Goal: Task Accomplishment & Management: Manage account settings

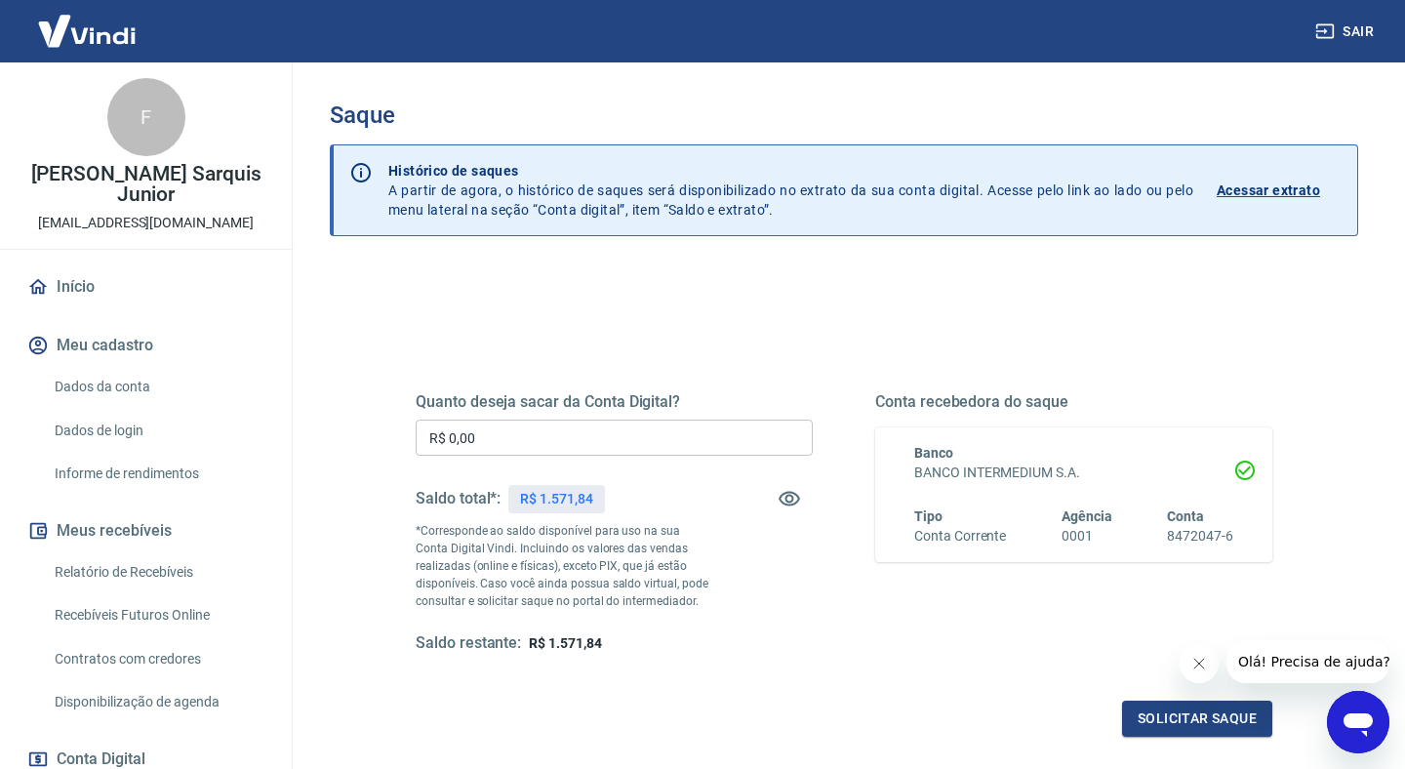
click at [490, 439] on input "R$ 0,00" at bounding box center [614, 437] width 397 height 36
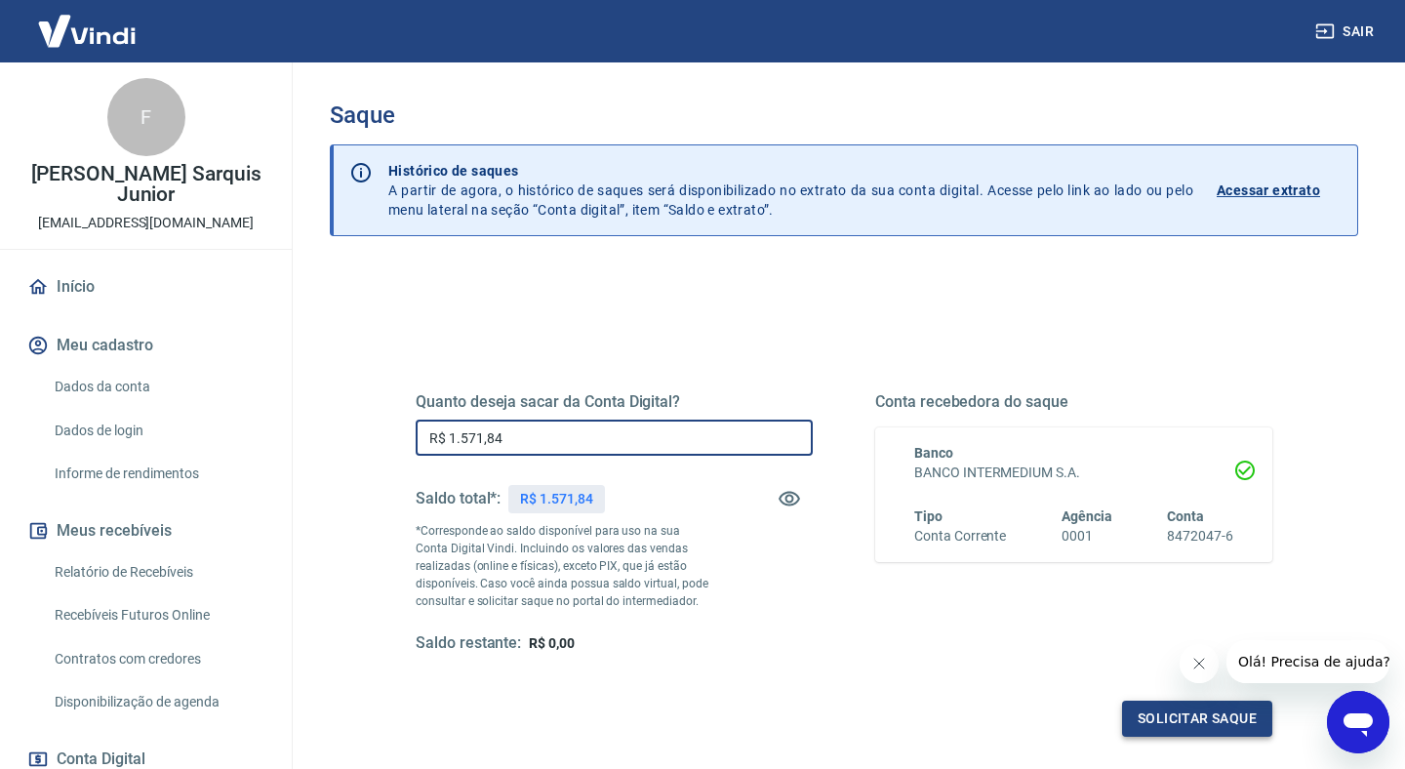
type input "R$ 1.571,84"
click at [1135, 715] on button "Solicitar saque" at bounding box center [1197, 718] width 150 height 36
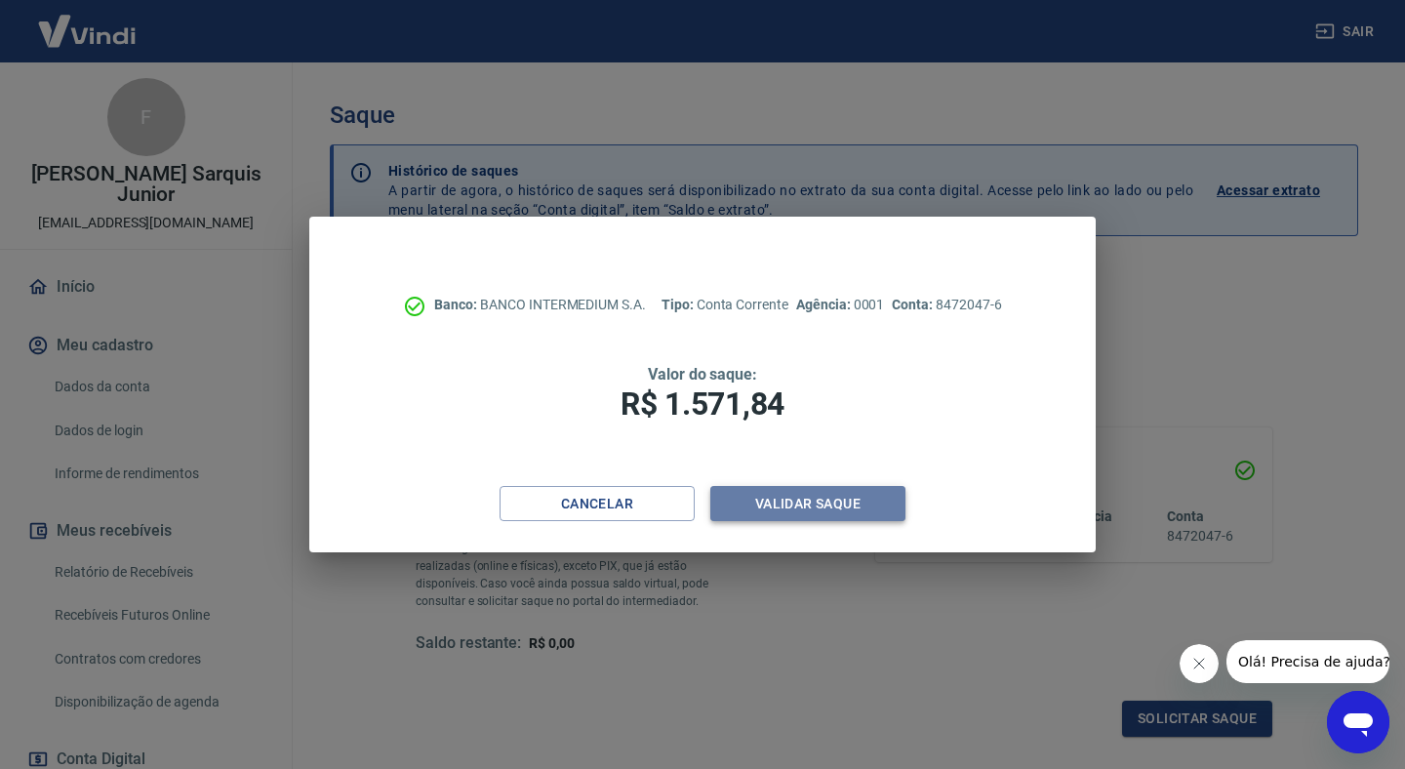
click at [775, 500] on button "Validar saque" at bounding box center [807, 504] width 195 height 36
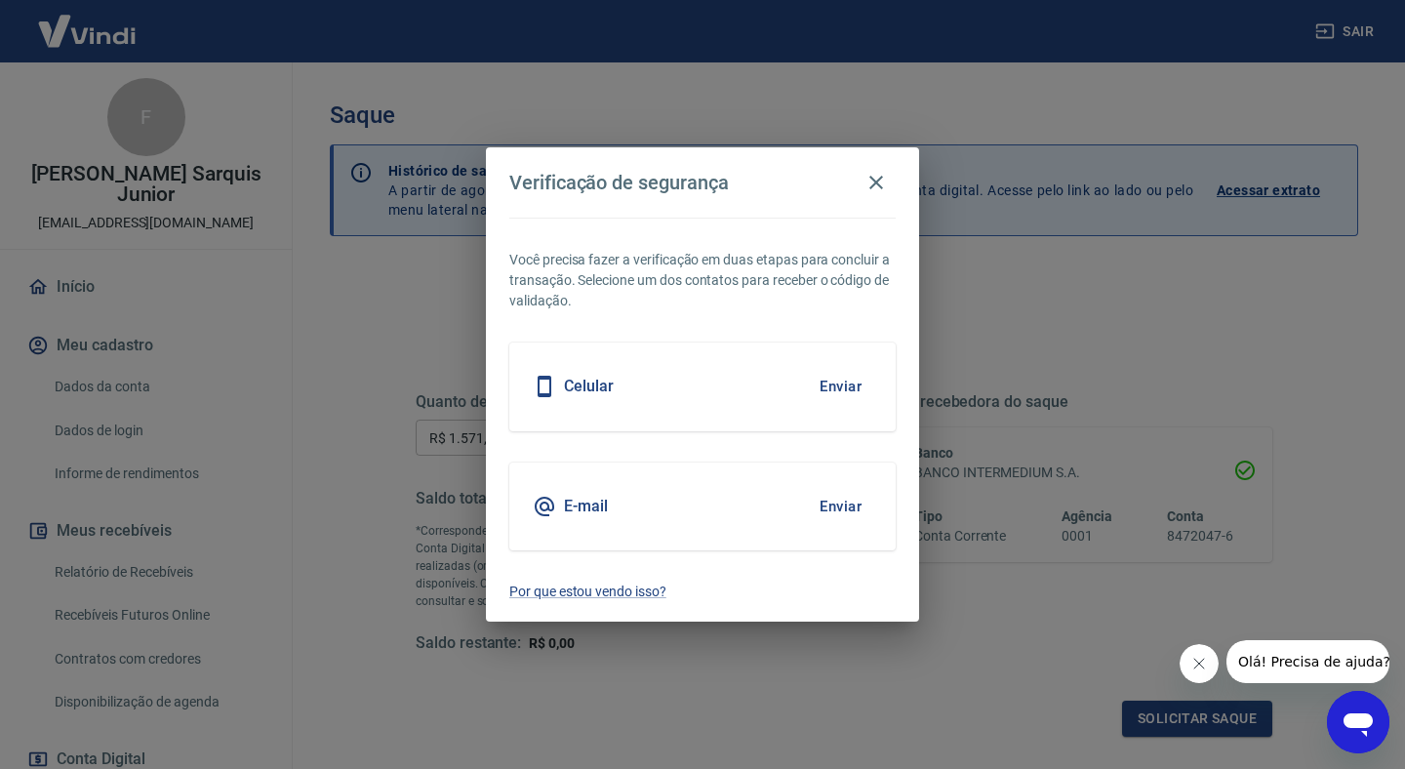
click at [832, 390] on button "Enviar" at bounding box center [840, 386] width 63 height 41
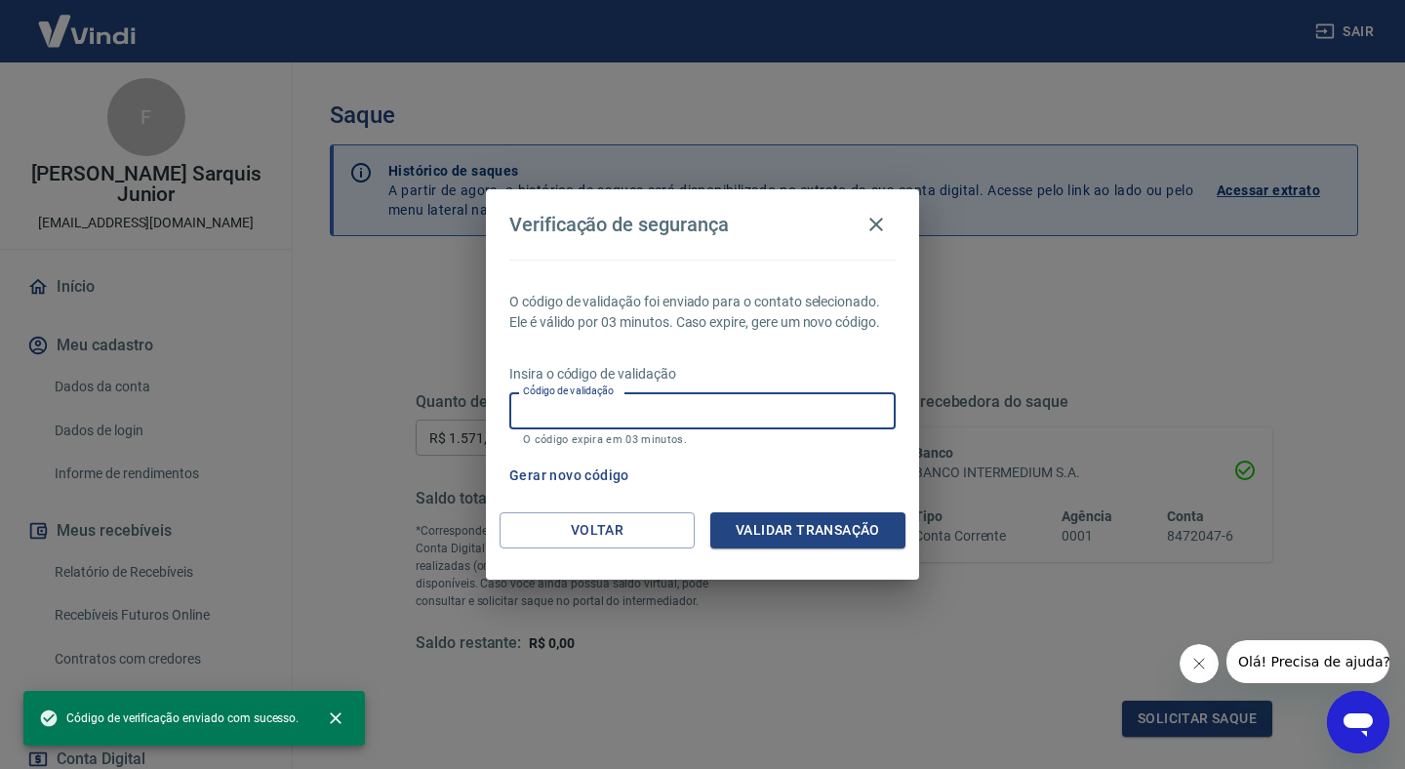
click at [766, 406] on input "Código de validação" at bounding box center [702, 410] width 386 height 36
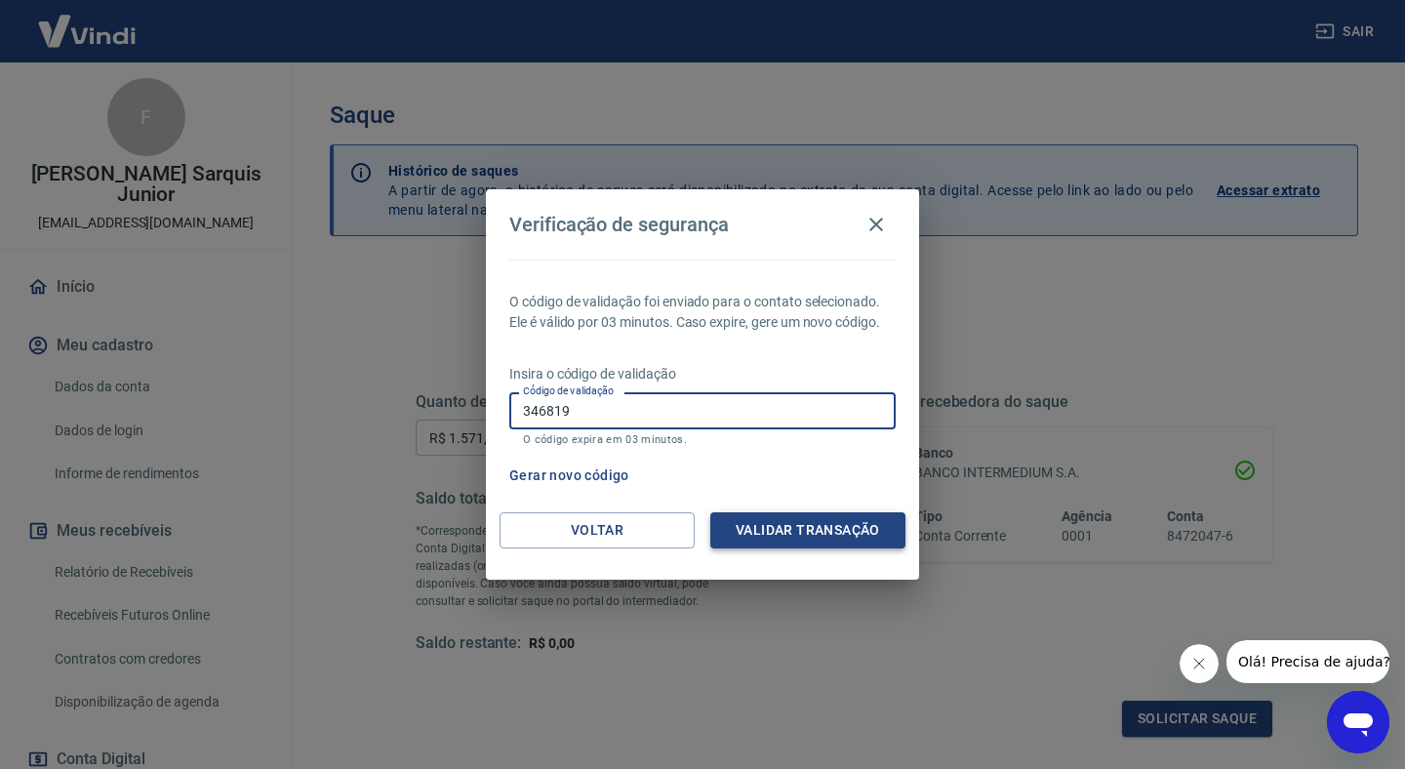
type input "346819"
click at [814, 527] on button "Validar transação" at bounding box center [807, 530] width 195 height 36
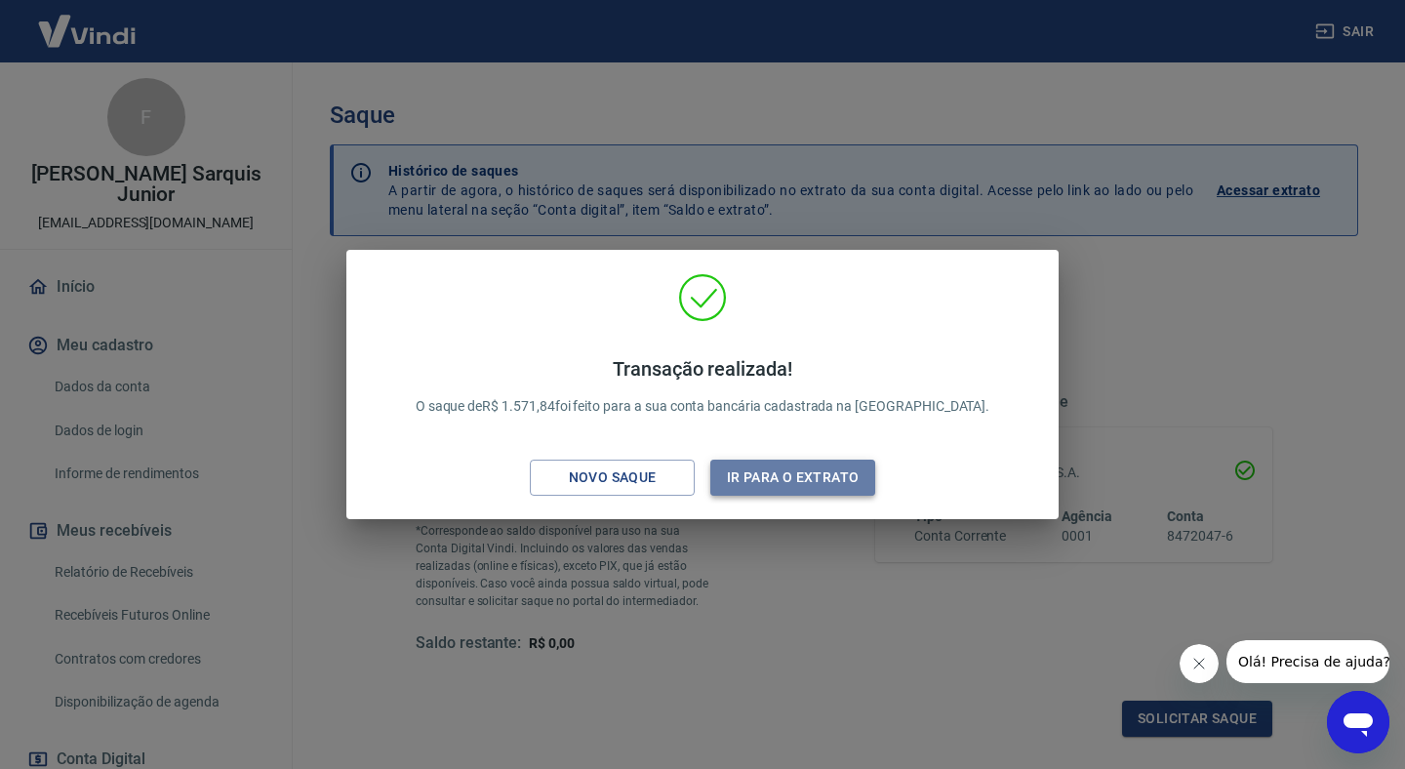
click at [789, 483] on button "Ir para o extrato" at bounding box center [792, 477] width 165 height 36
